Goal: Task Accomplishment & Management: Manage account settings

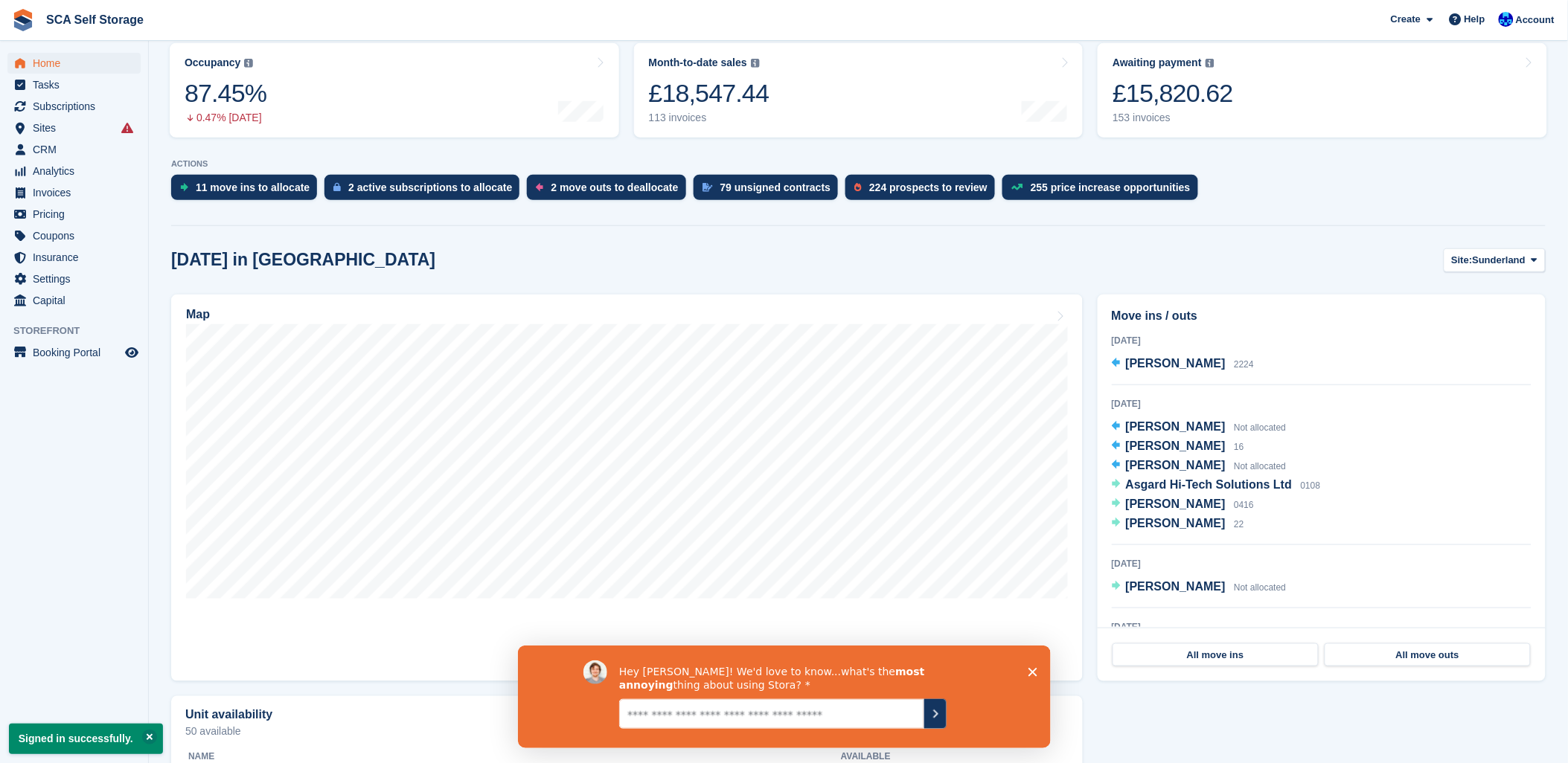
scroll to position [330, 0]
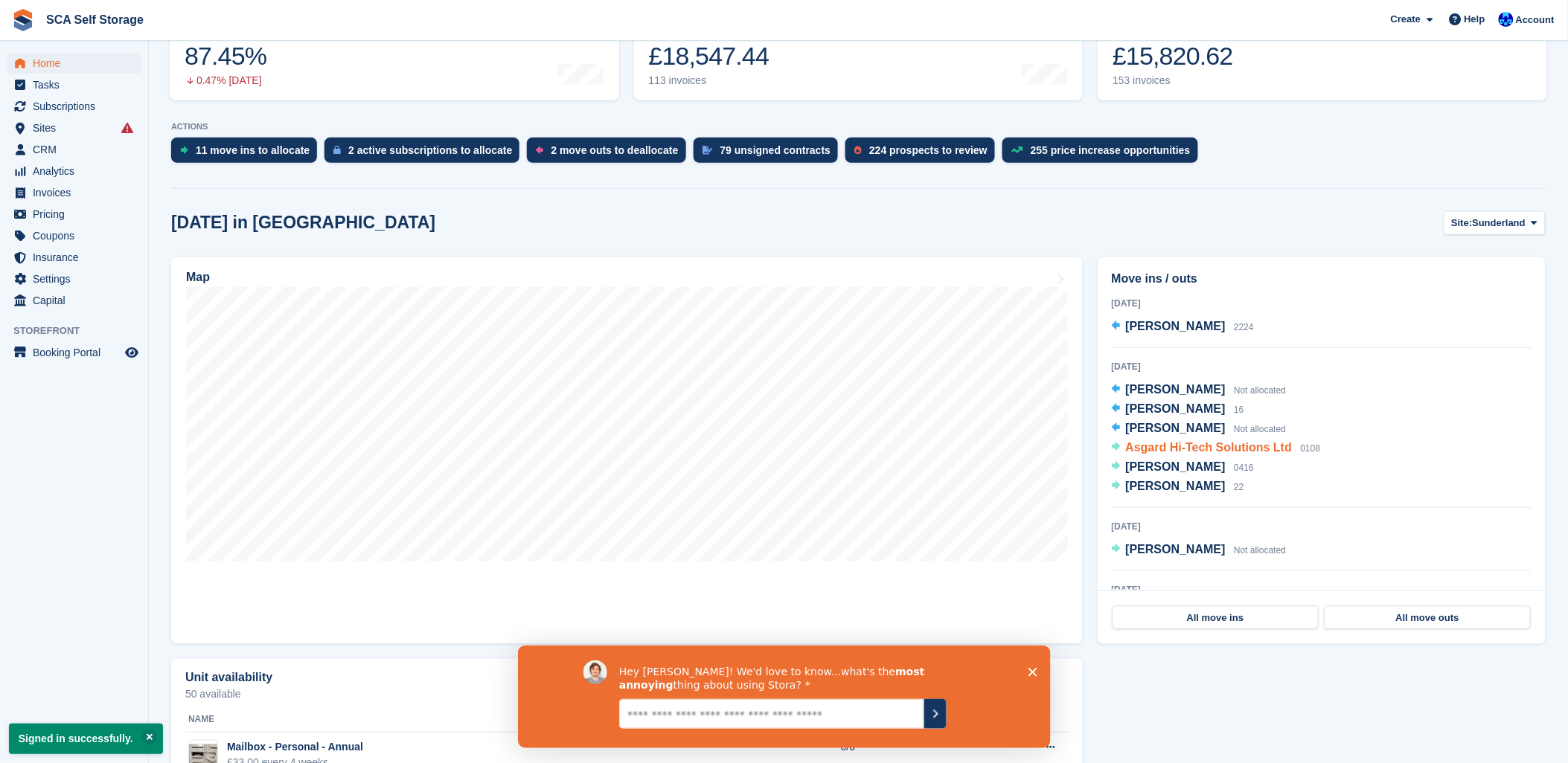
click at [1208, 444] on span "Asgard Hi-Tech Solutions Ltd" at bounding box center [1209, 447] width 166 height 12
click at [66, 109] on span "Subscriptions" at bounding box center [77, 106] width 89 height 21
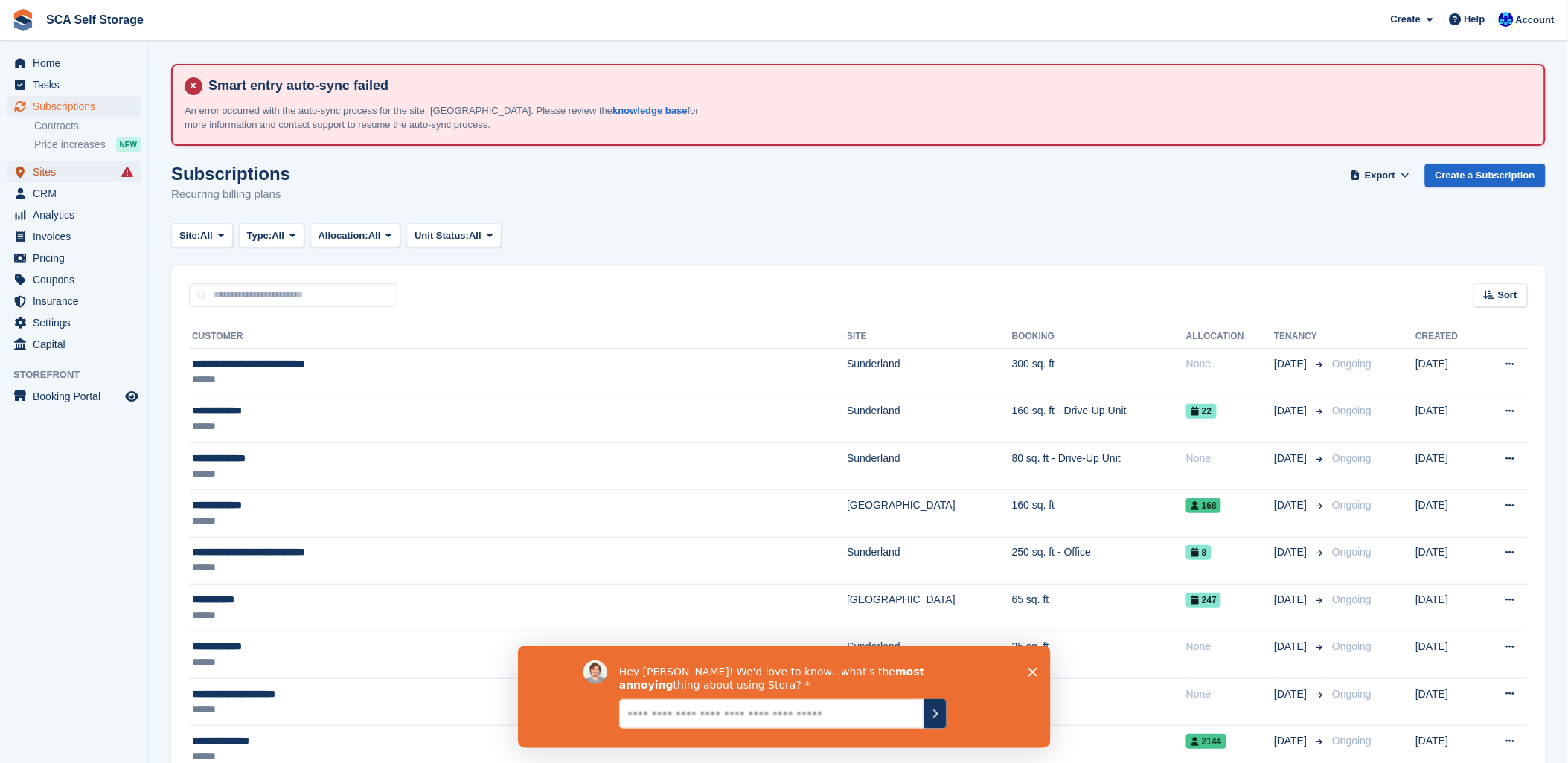
click at [39, 171] on span "Sites" at bounding box center [77, 172] width 89 height 21
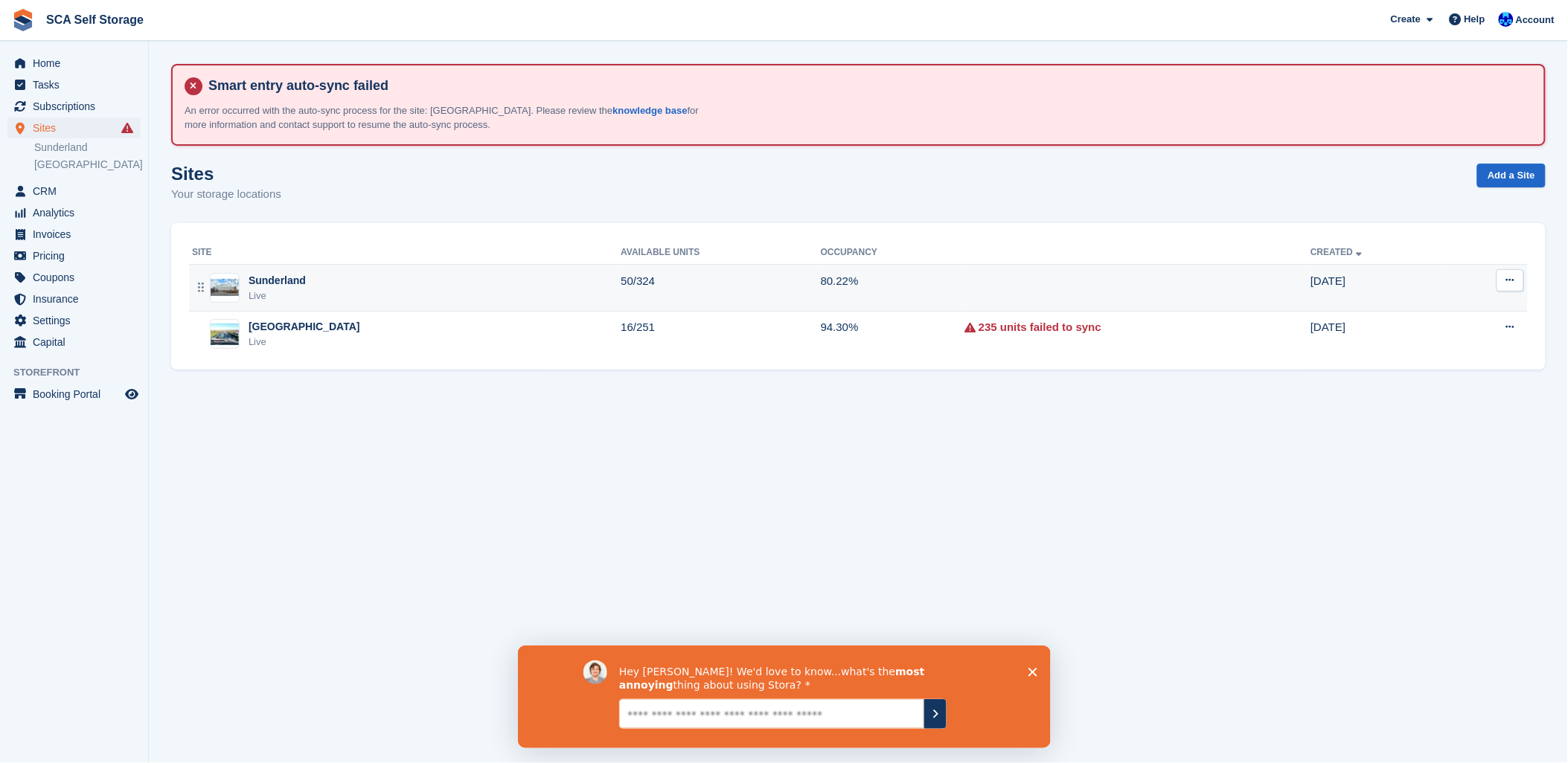
click at [276, 294] on div "Live" at bounding box center [277, 296] width 57 height 15
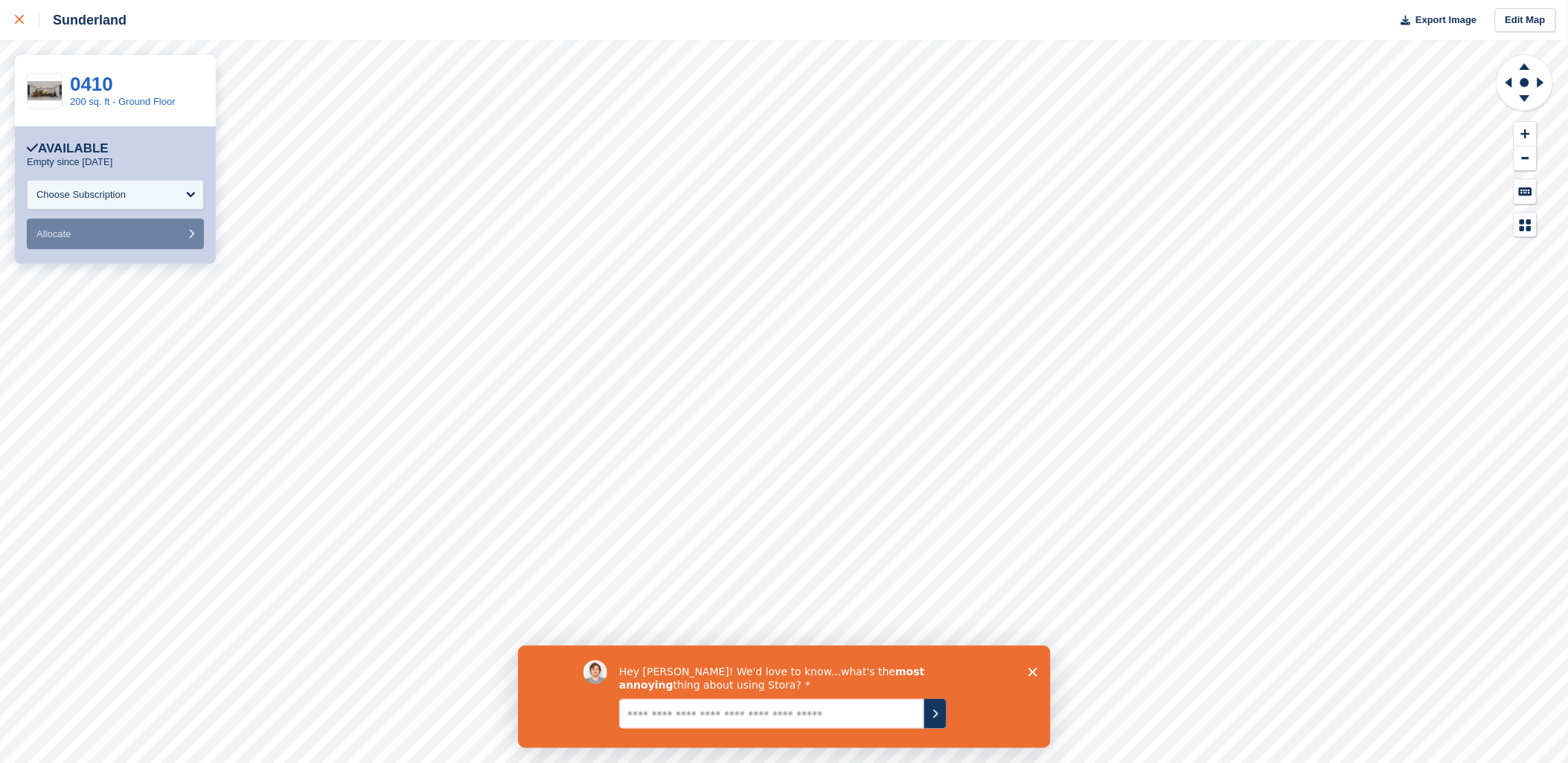
click at [16, 16] on icon at bounding box center [19, 19] width 9 height 9
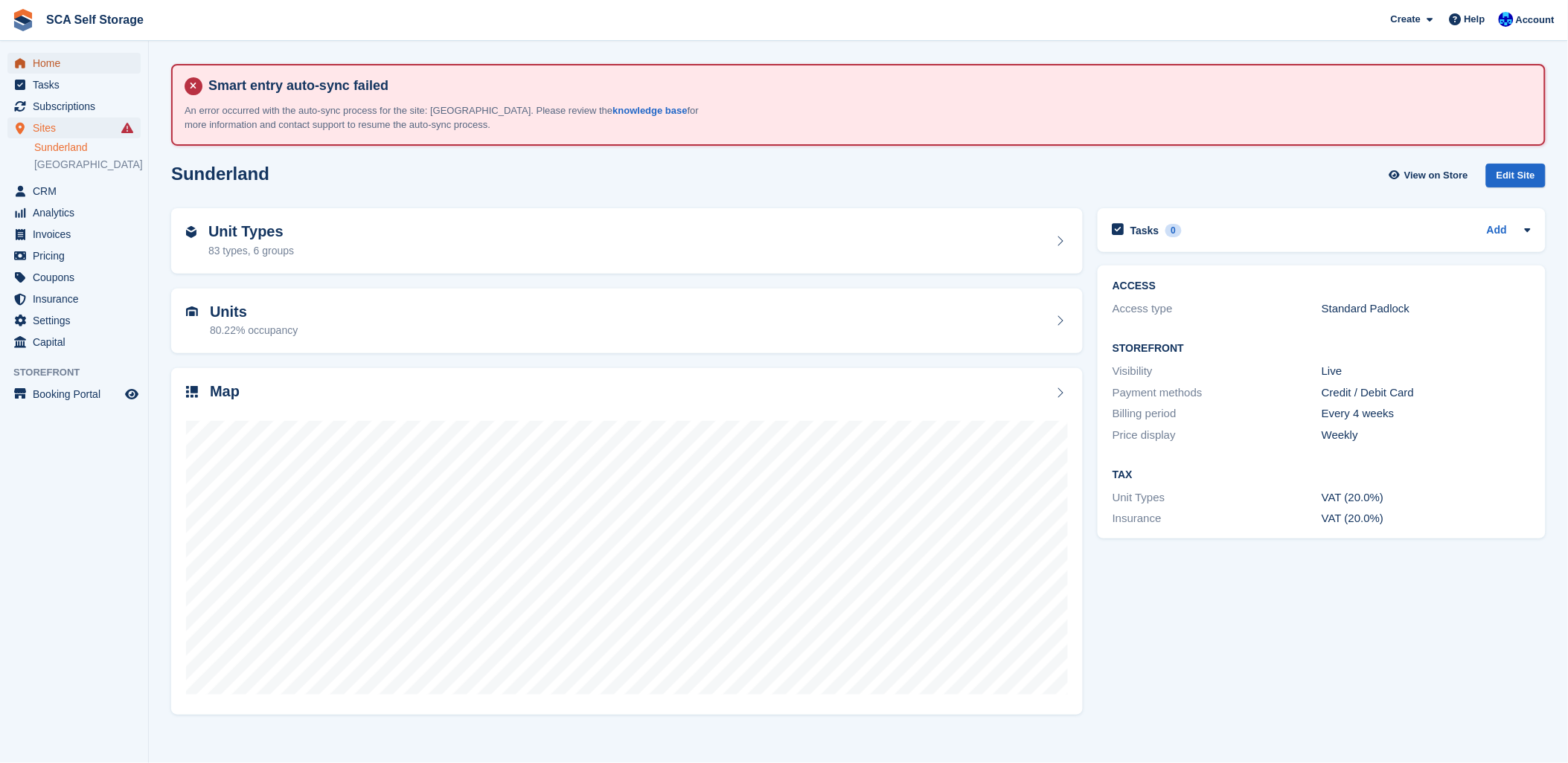
click at [54, 70] on span "Home" at bounding box center [77, 63] width 89 height 21
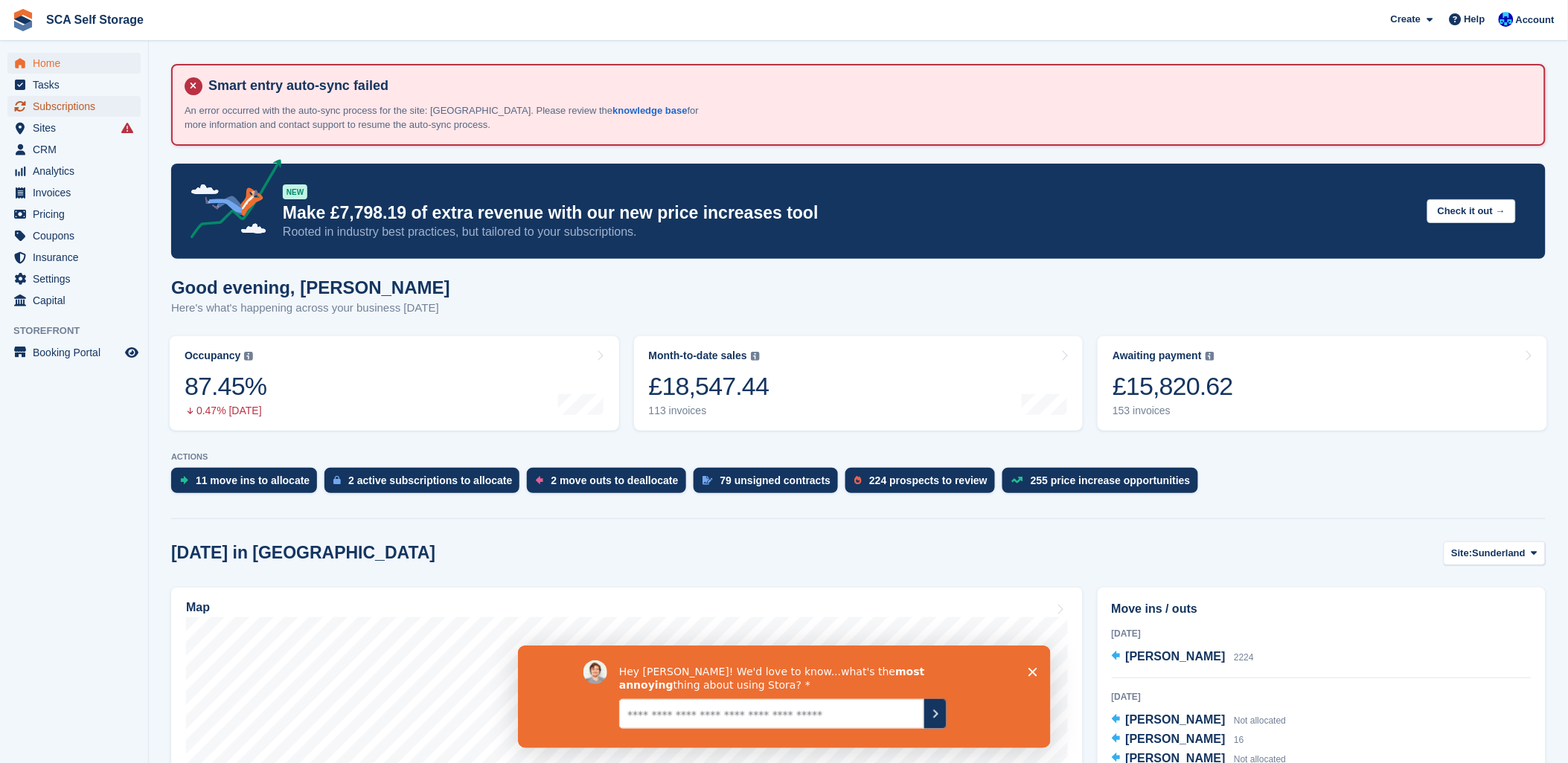
click at [85, 115] on span "Subscriptions" at bounding box center [77, 106] width 89 height 21
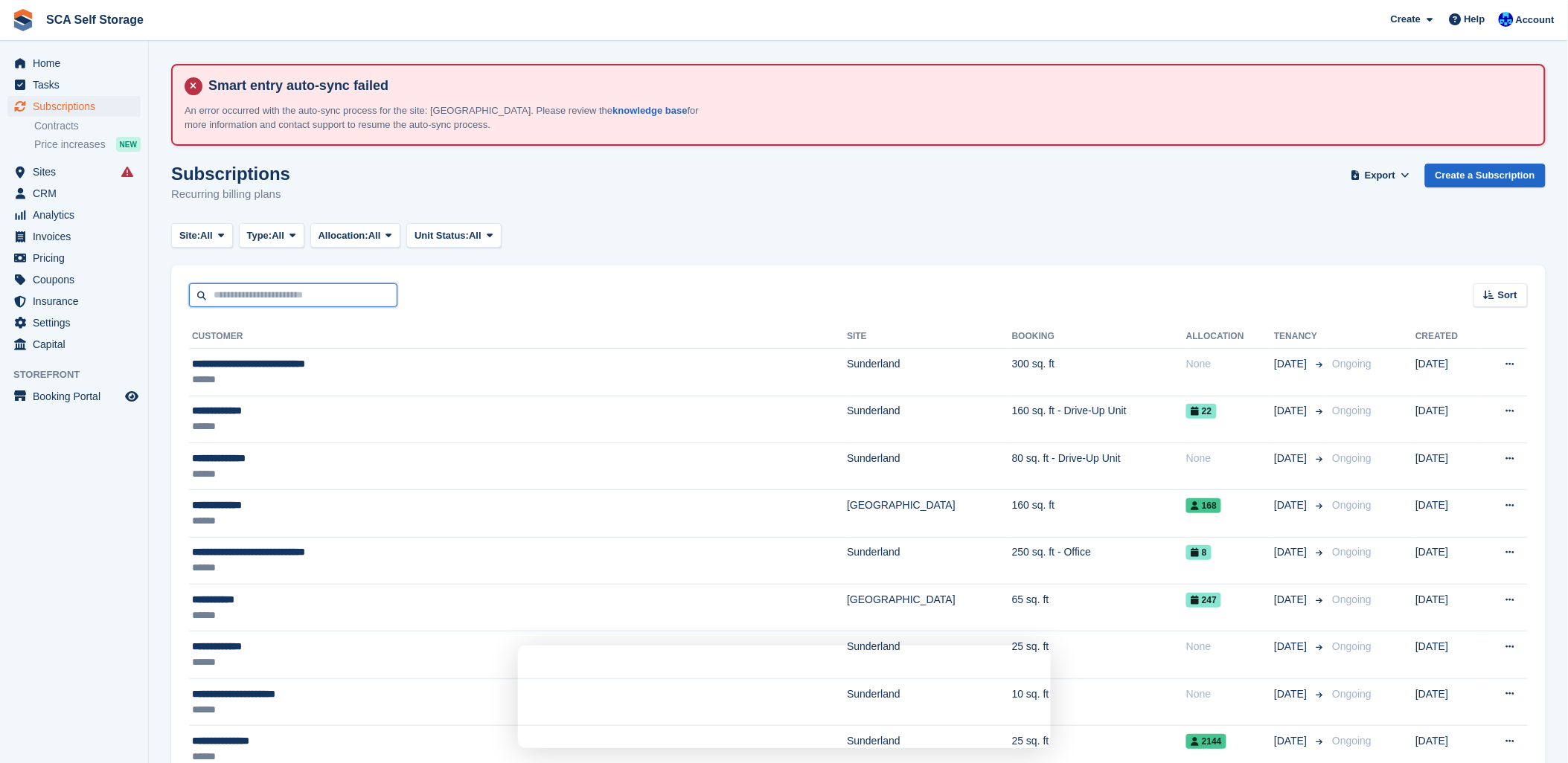
click at [302, 290] on input "text" at bounding box center [293, 295] width 209 height 24
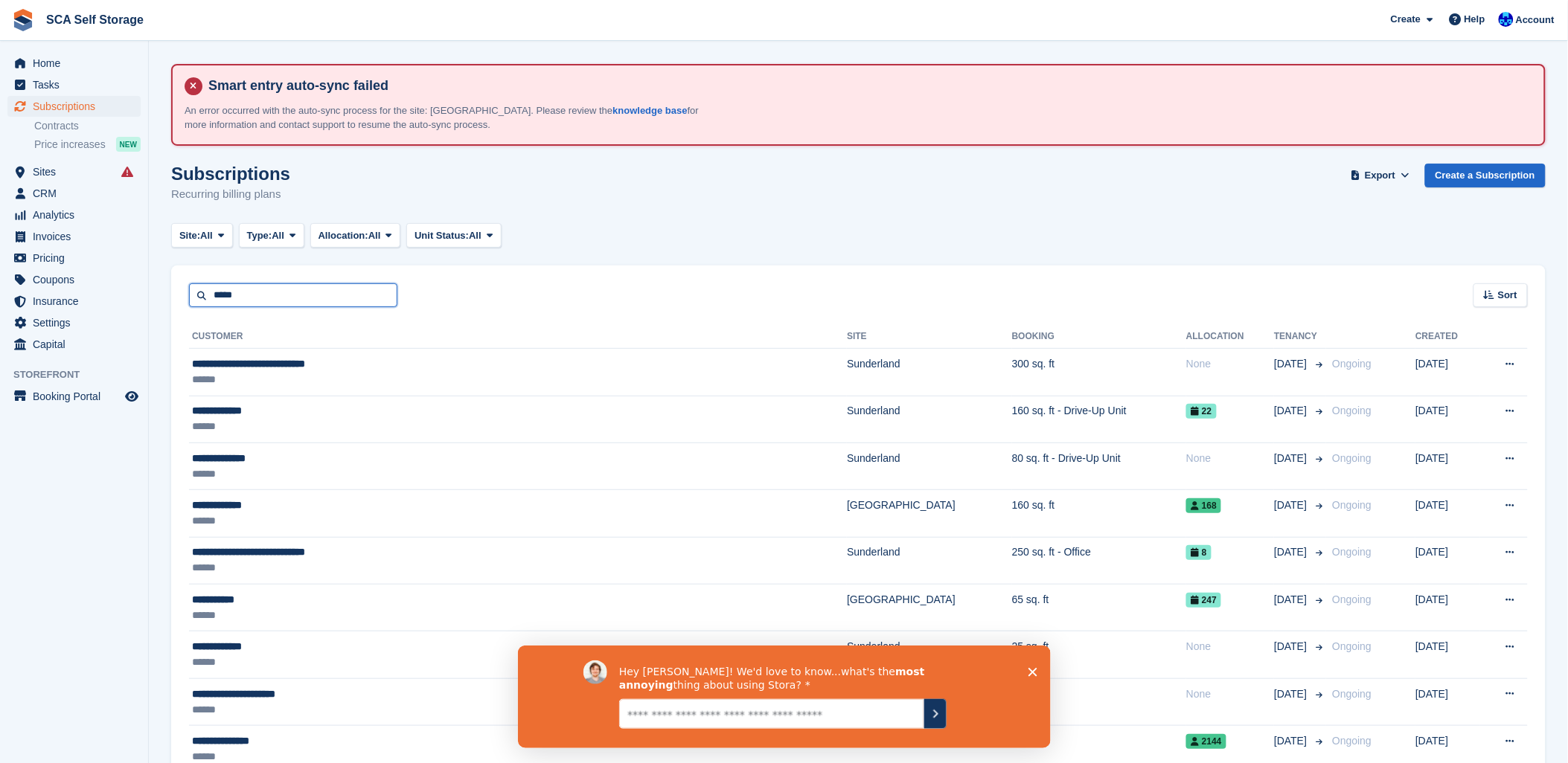
type input "*****"
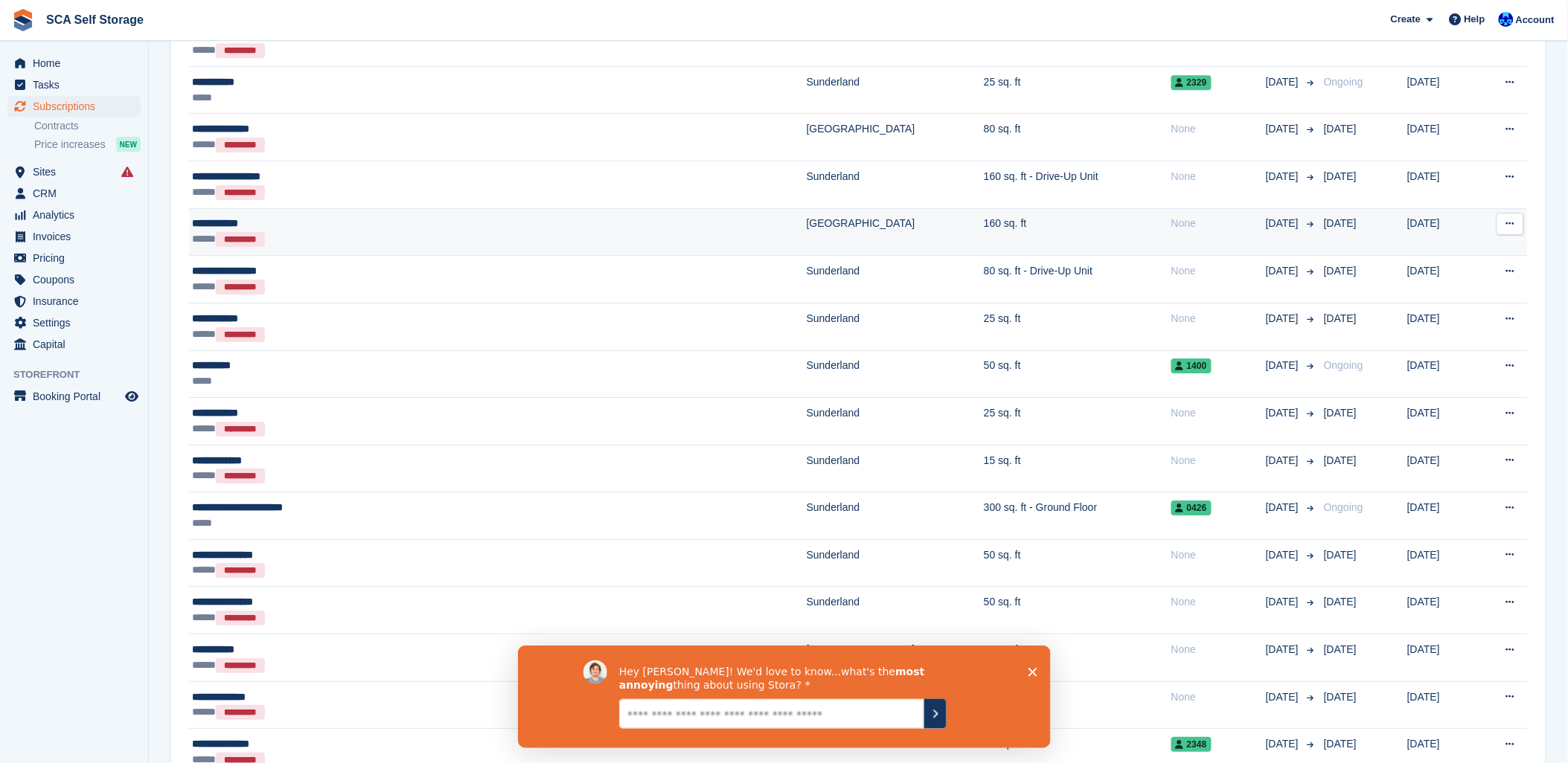
scroll to position [1653, 0]
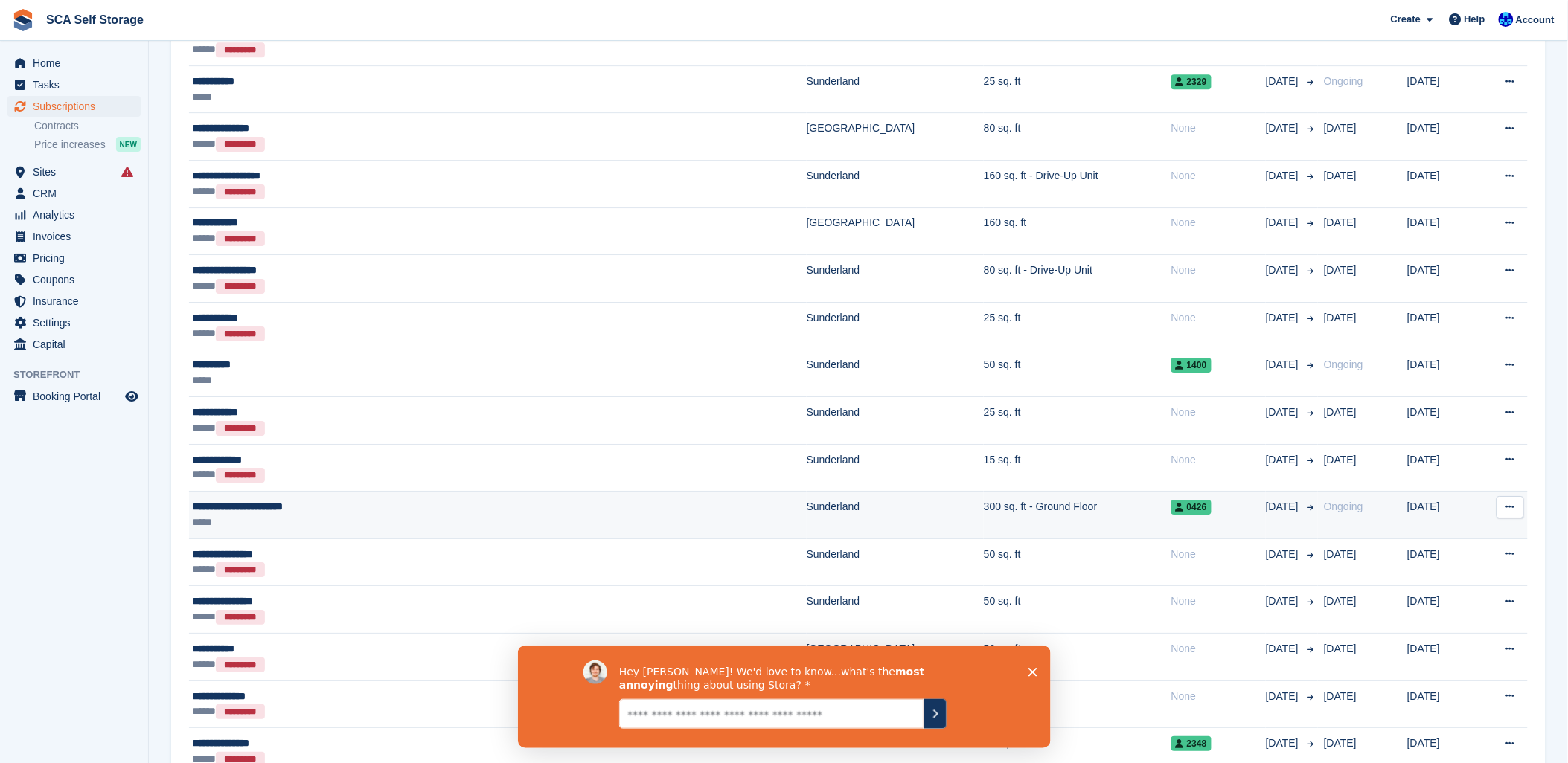
click at [427, 515] on div "**********" at bounding box center [380, 507] width 375 height 16
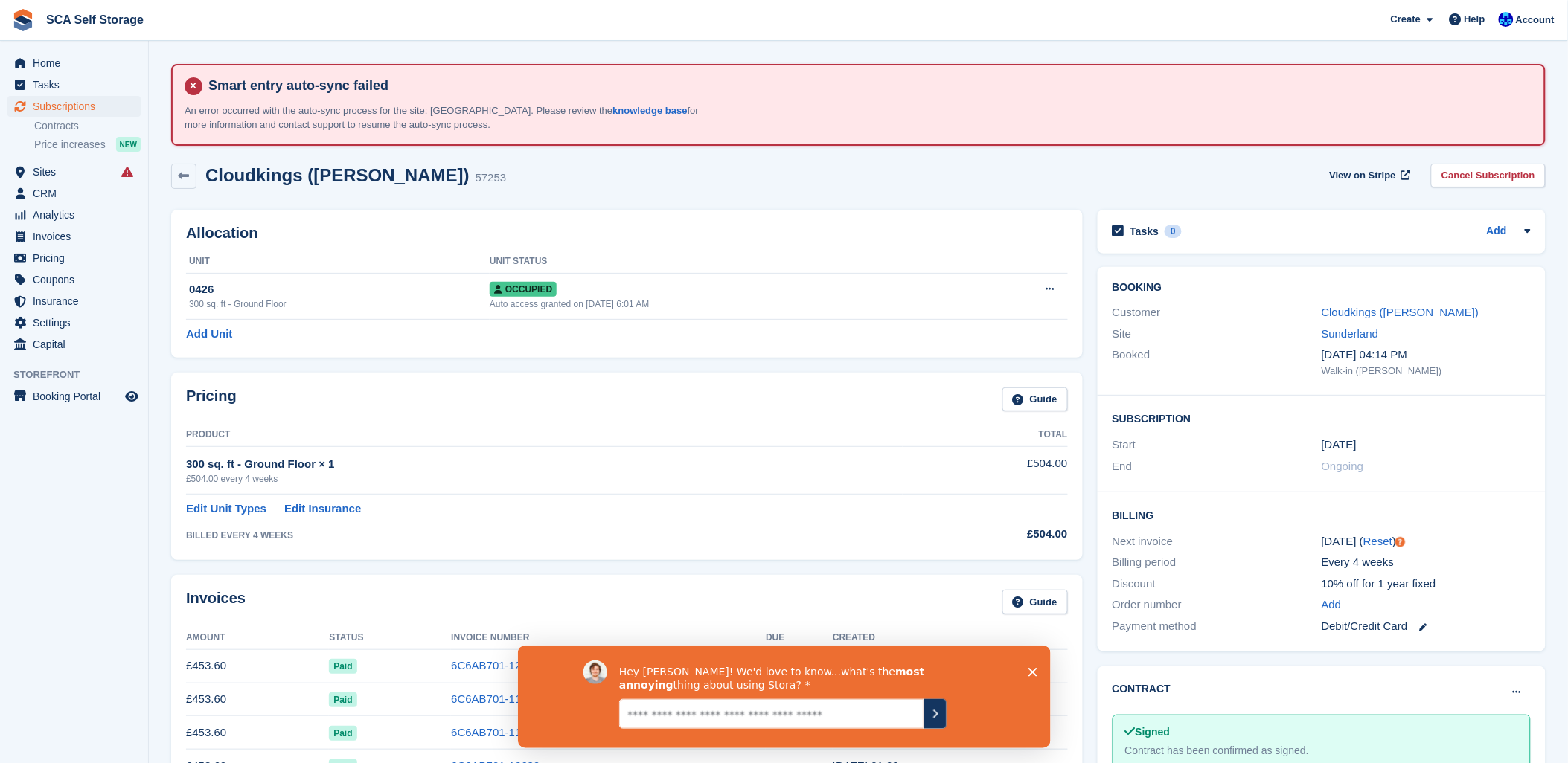
drag, startPoint x: 1269, startPoint y: 415, endPoint x: 1198, endPoint y: 472, distance: 91.0
click at [1256, 419] on h2 "Subscription" at bounding box center [1321, 418] width 418 height 15
click at [1038, 666] on div "Hey [PERSON_NAME]! We'd love to know...what's the most annoying thing about usi…" at bounding box center [784, 696] width 533 height 102
click at [1034, 666] on div "Hey [PERSON_NAME]! We'd love to know...what's the most annoying thing about usi…" at bounding box center [784, 696] width 533 height 102
click at [1030, 674] on polygon "Close survey" at bounding box center [1031, 671] width 9 height 9
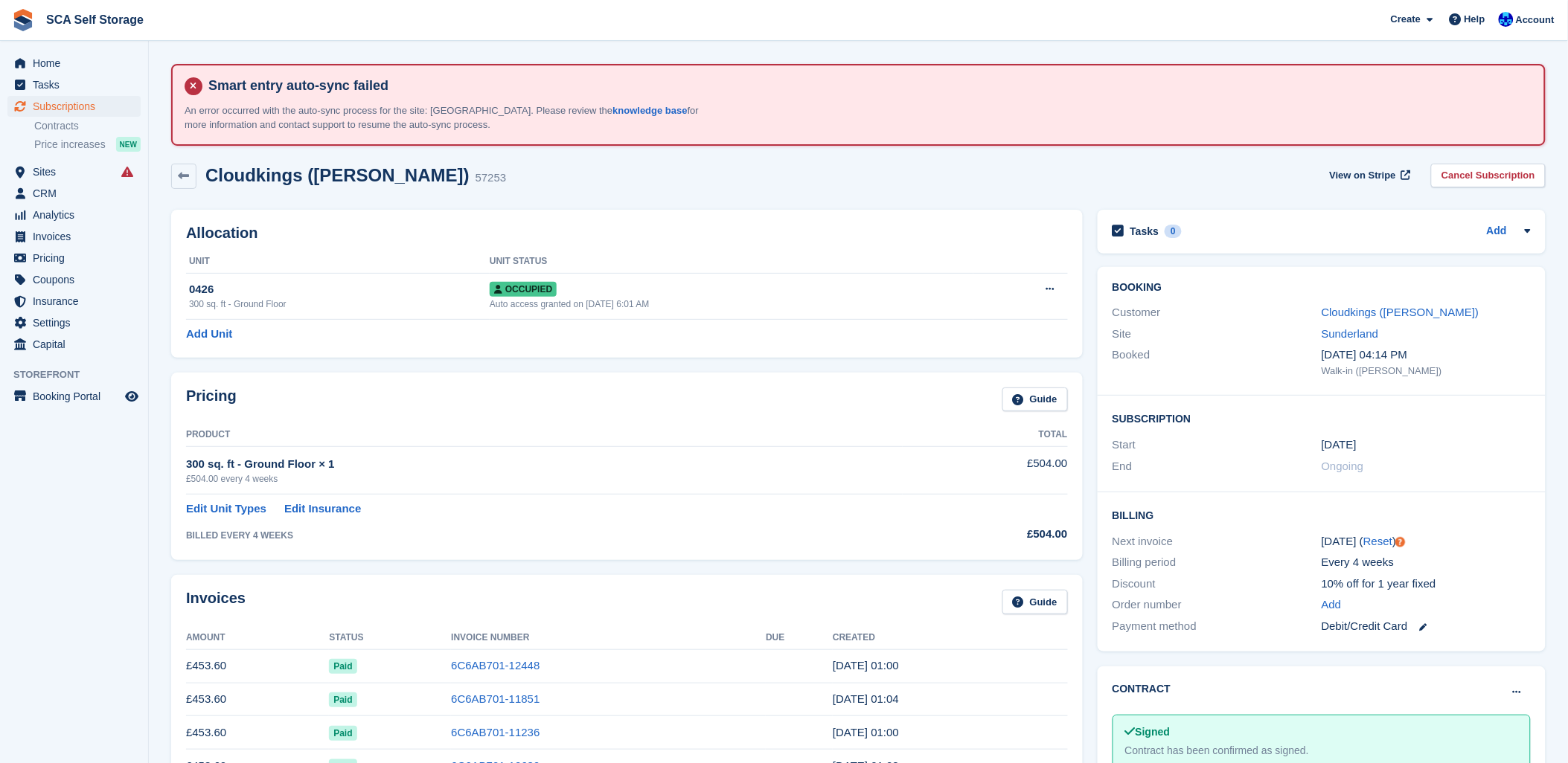
click at [906, 605] on div "Invoices Guide" at bounding box center [627, 606] width 882 height 34
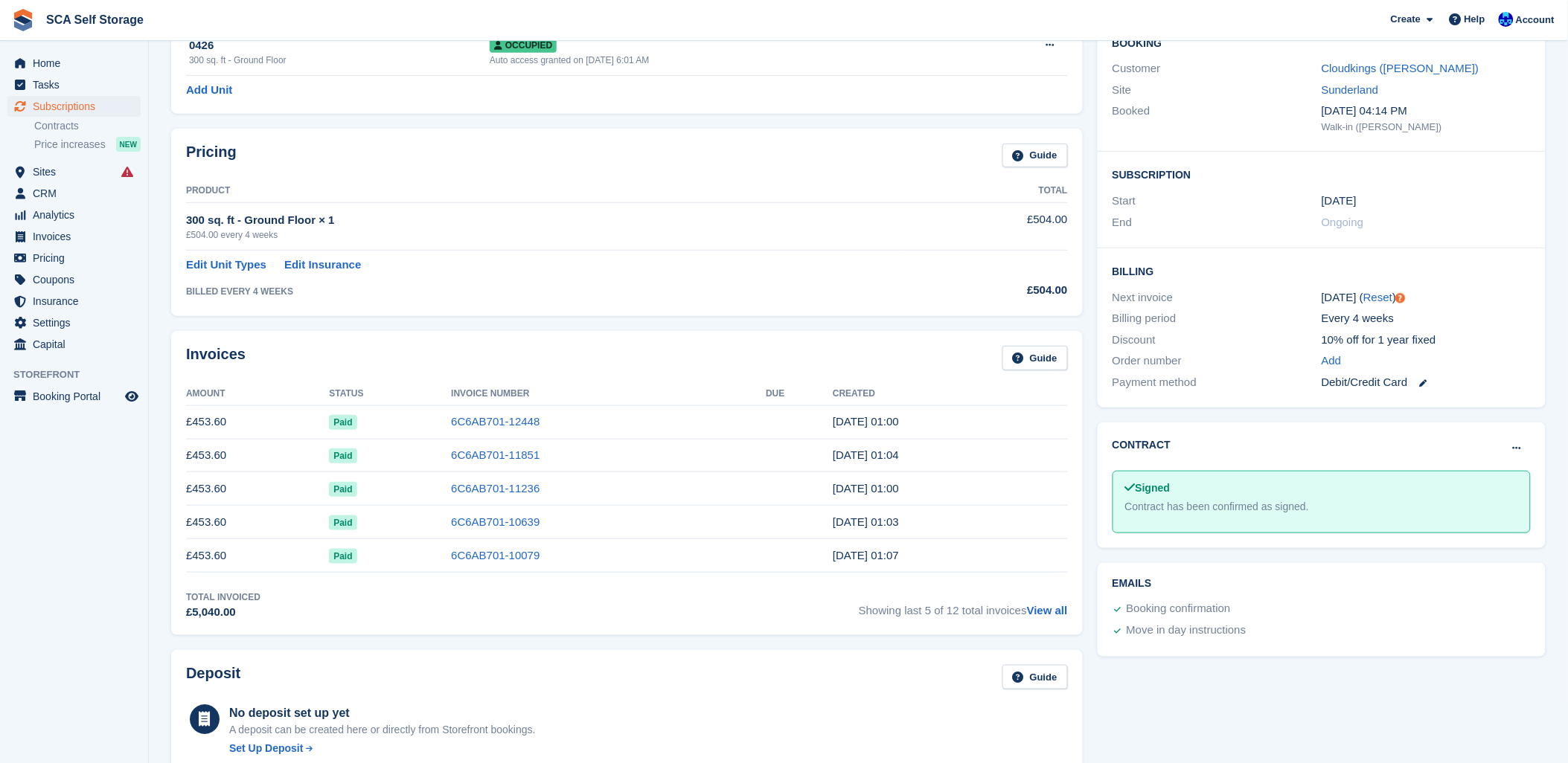
scroll to position [248, 0]
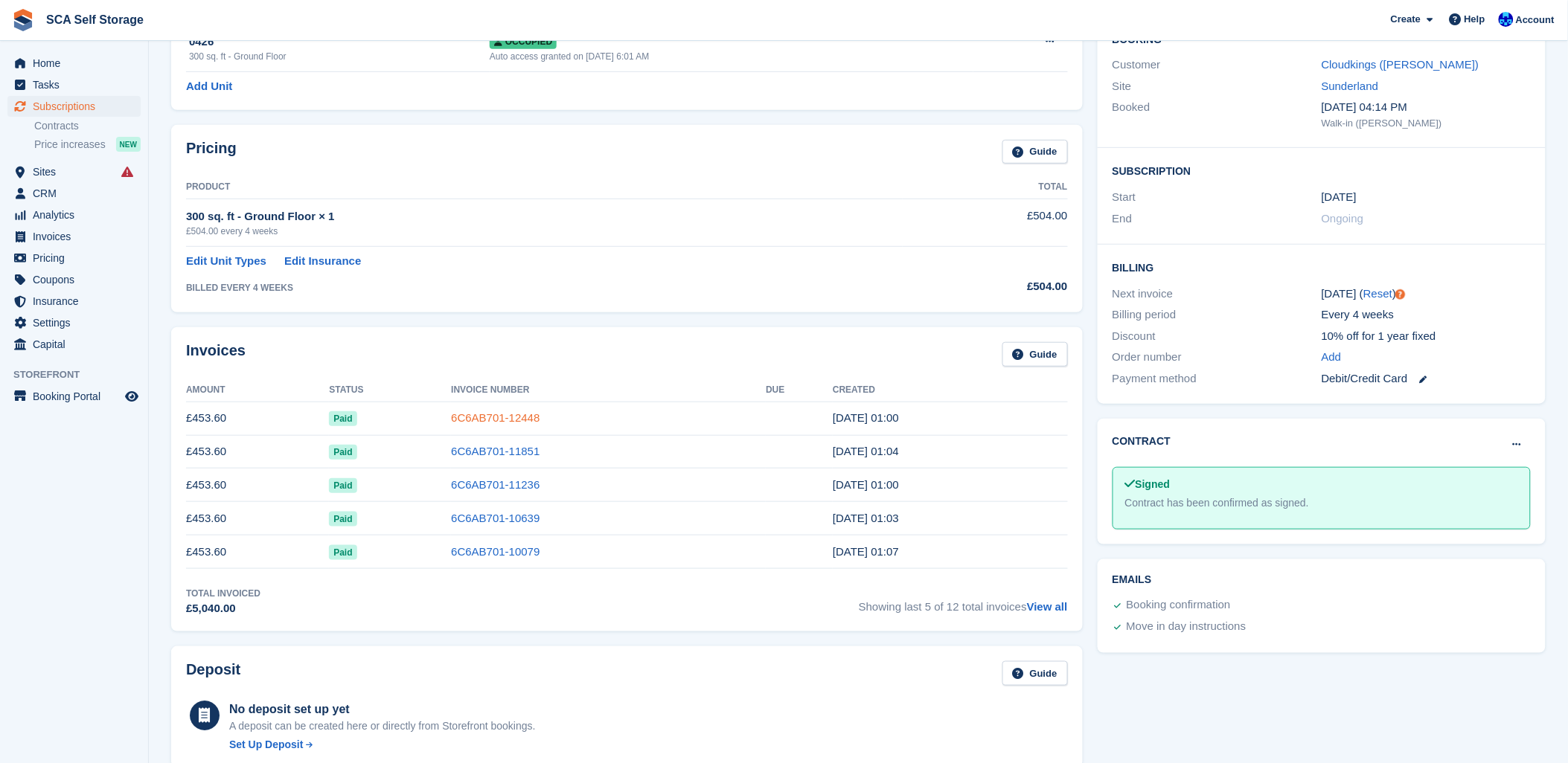
click at [489, 423] on link "6C6AB701-12448" at bounding box center [495, 418] width 88 height 12
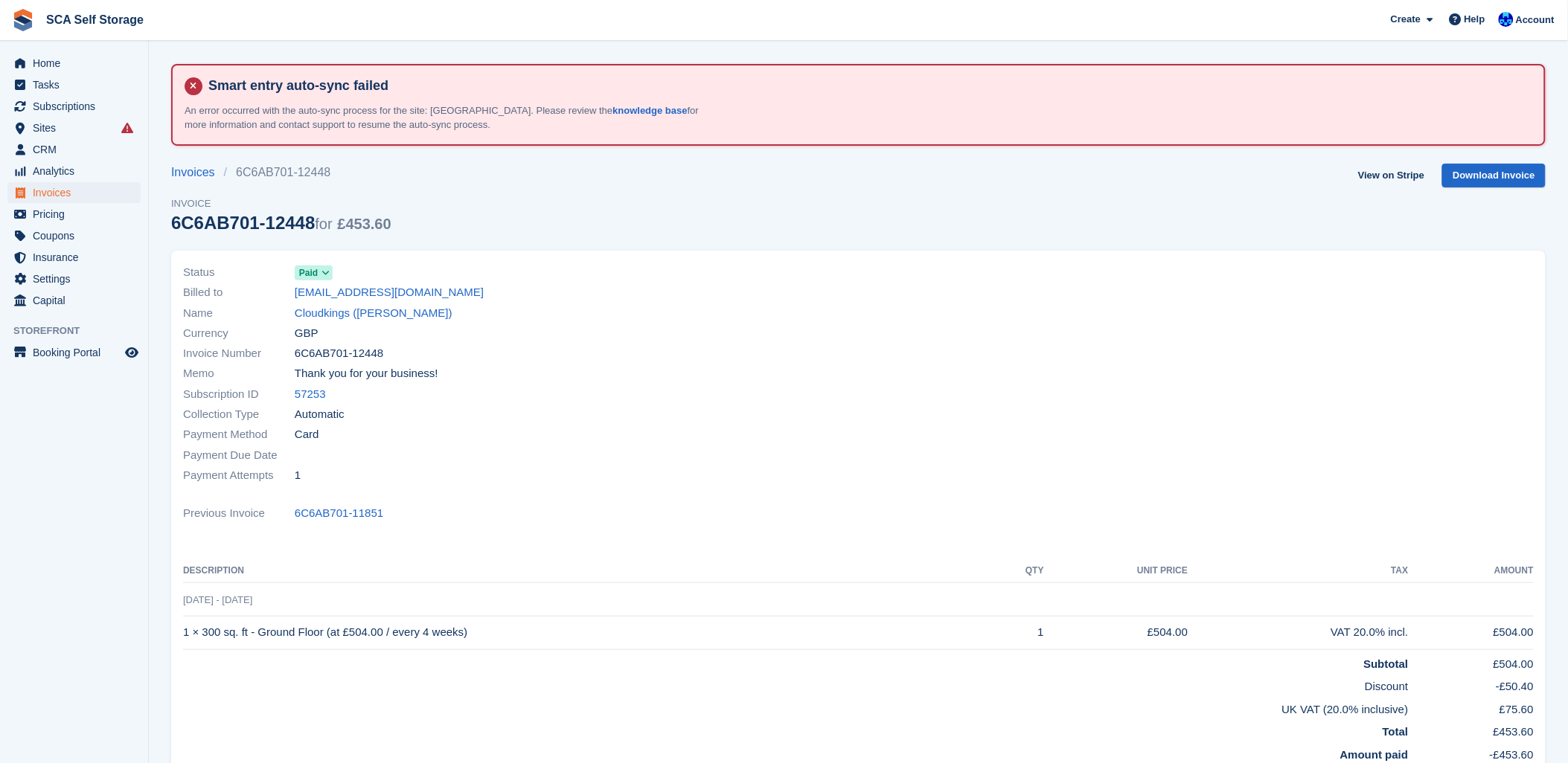
scroll to position [165, 0]
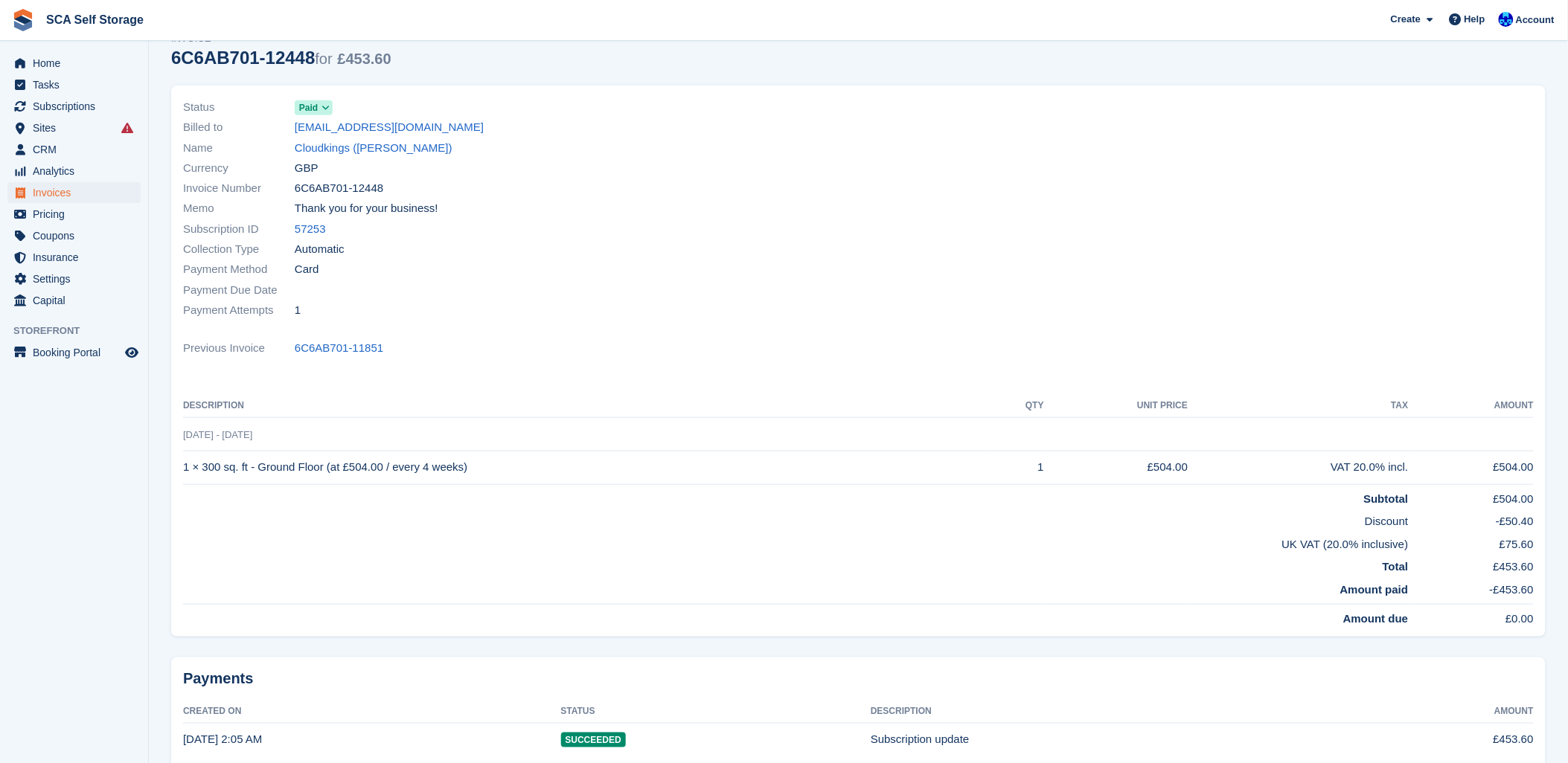
drag, startPoint x: 531, startPoint y: 258, endPoint x: 694, endPoint y: 278, distance: 164.2
click at [546, 259] on div "Payment Method Card" at bounding box center [516, 269] width 666 height 20
drag, startPoint x: 1002, startPoint y: 278, endPoint x: 953, endPoint y: 304, distance: 55.5
click at [970, 290] on div at bounding box center [1201, 209] width 684 height 241
